Goal: Information Seeking & Learning: Learn about a topic

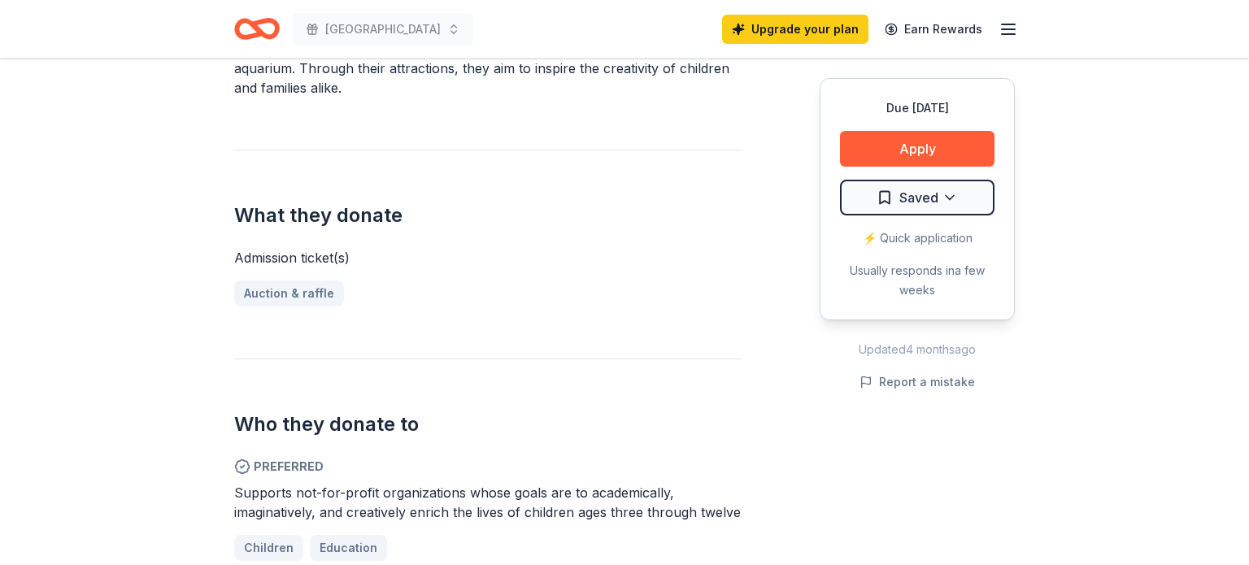
scroll to position [549, 0]
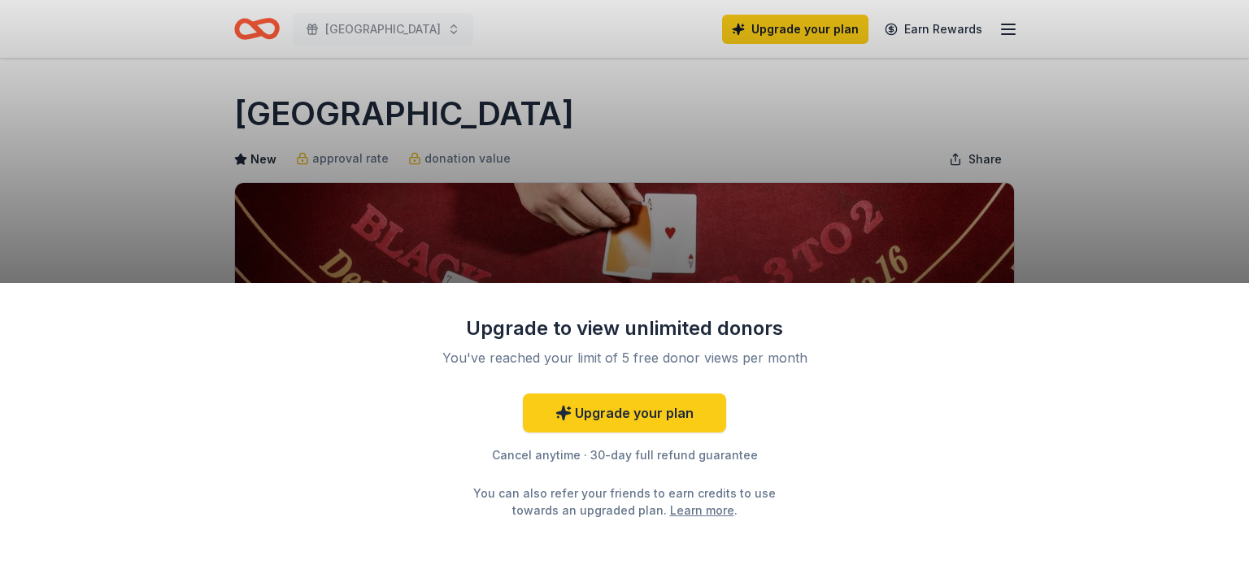
click at [1175, 220] on div "Upgrade to view unlimited donors You've reached your limit of 5 free donor view…" at bounding box center [624, 282] width 1249 height 565
